Goal: Transaction & Acquisition: Purchase product/service

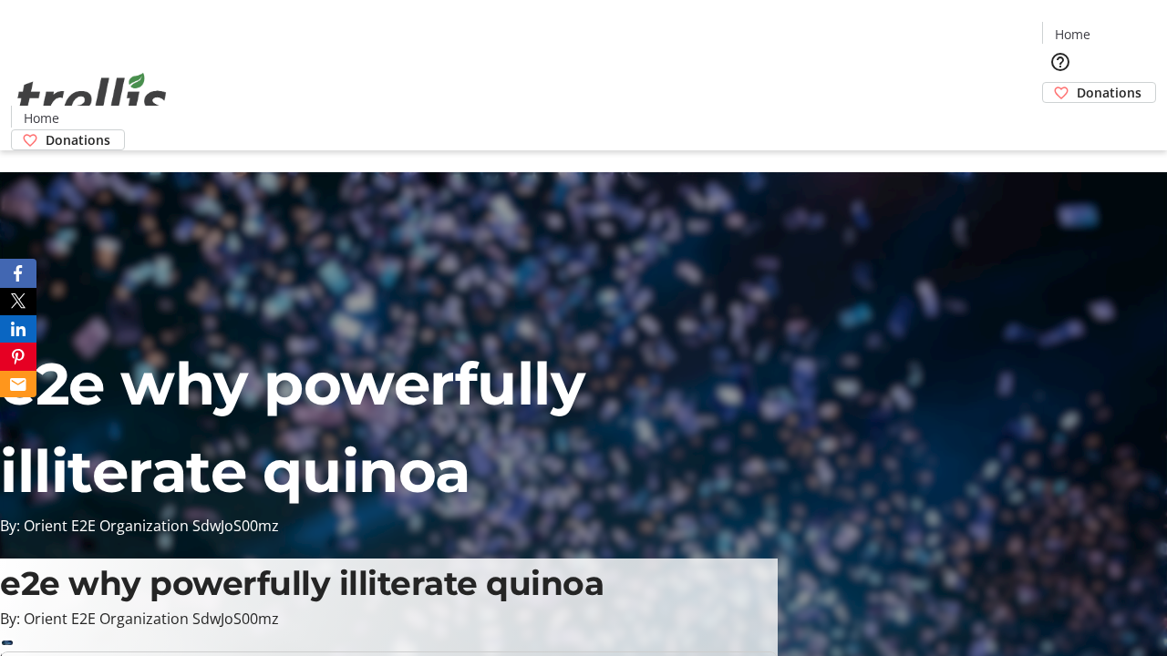
click at [1077, 83] on span "Donations" at bounding box center [1109, 92] width 65 height 19
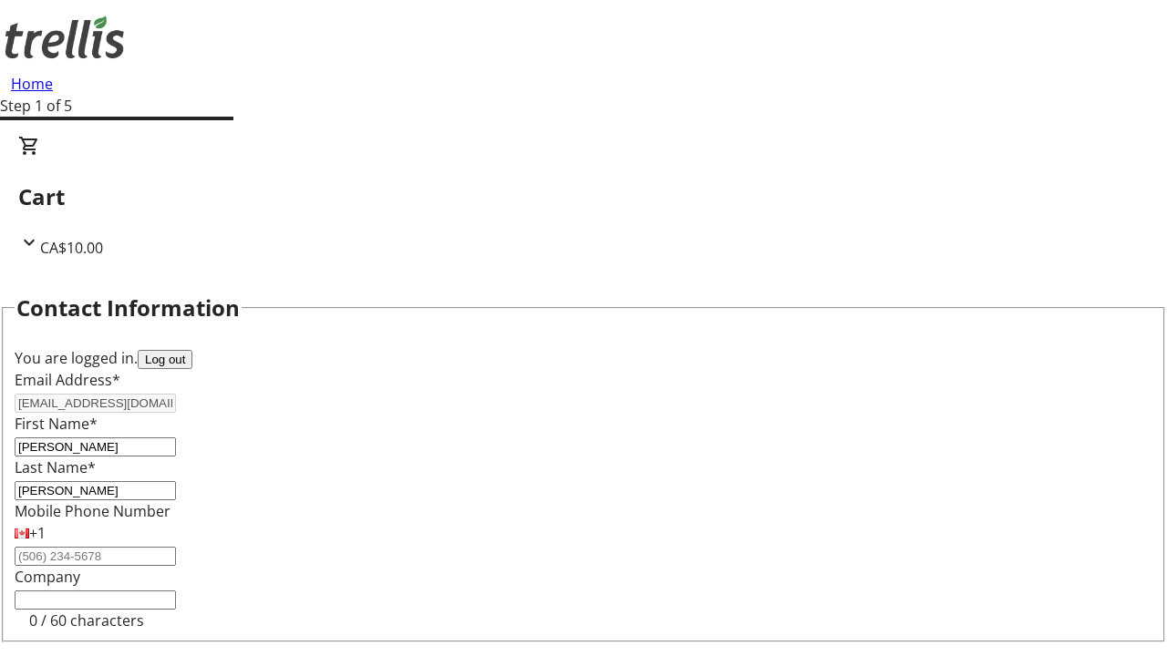
select select "CA"
type input "[STREET_ADDRESS][PERSON_NAME]"
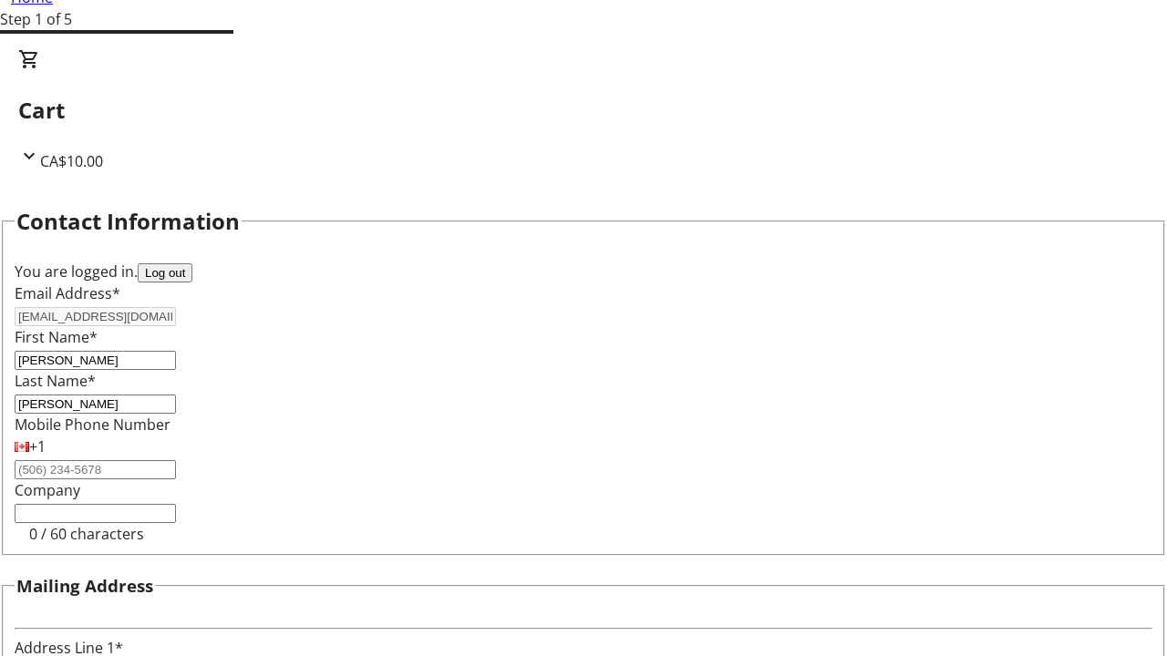
type input "Kelowna"
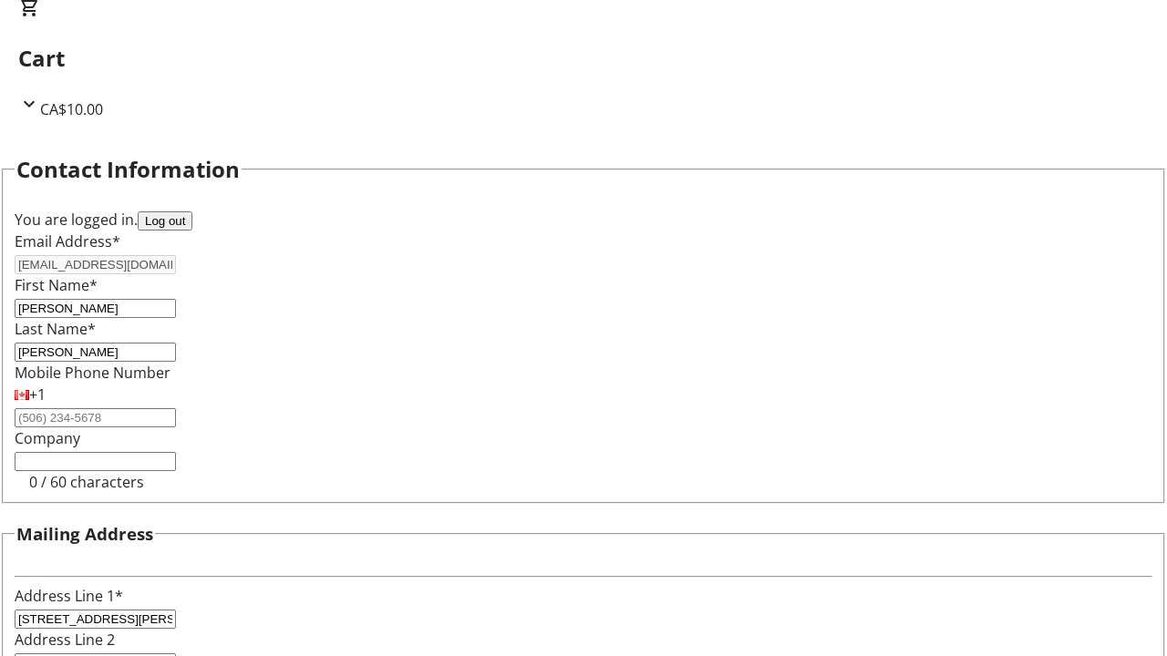
select select "BC"
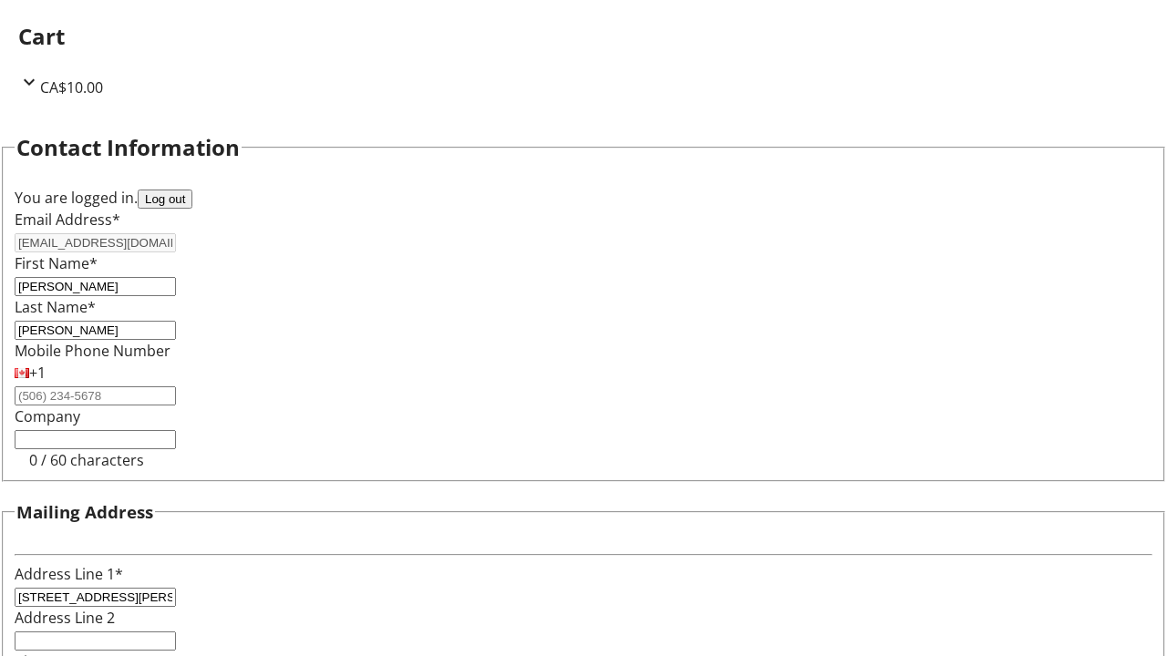
type input "Kelowna"
type input "V1Y 0C2"
